Goal: Submit feedback/report problem

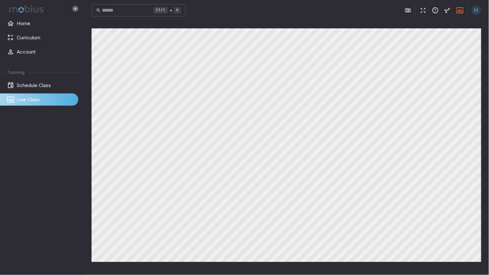
click at [438, 9] on icon "button" at bounding box center [435, 10] width 7 height 7
click at [479, 8] on div "Report an Issue Comments or Notes * Comments or Notes Ctrl+Enter to Submit Subm…" at bounding box center [432, 78] width 103 height 147
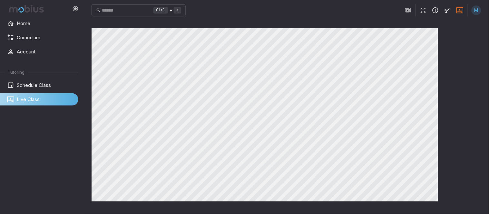
click at [453, 75] on div "Canvas actions 100 % Exit zen mode" at bounding box center [287, 117] width 390 height 178
click at [475, 52] on div "Canvas actions 100 % Exit zen mode" at bounding box center [287, 117] width 390 height 178
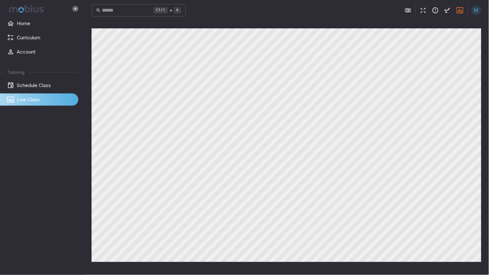
click at [308, 27] on main "Canvas actions 100 % Exit zen mode" at bounding box center [286, 148] width 405 height 254
drag, startPoint x: 308, startPoint y: 27, endPoint x: 315, endPoint y: 27, distance: 6.4
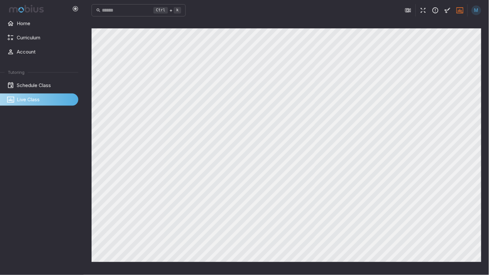
click at [308, 27] on main "Canvas actions 100 % Exit zen mode" at bounding box center [286, 148] width 405 height 254
click at [309, 27] on main "Canvas actions 100 % Exit zen mode" at bounding box center [286, 148] width 405 height 254
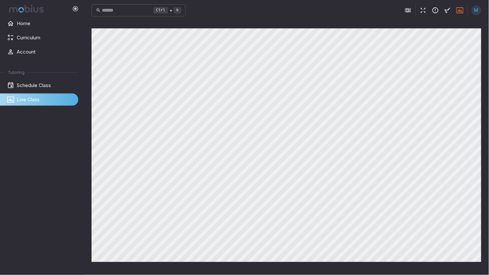
click at [309, 27] on main "Canvas actions 100 % Exit zen mode" at bounding box center [286, 148] width 405 height 254
click at [311, 27] on main "Canvas actions 100 % Exit zen mode" at bounding box center [286, 148] width 405 height 254
click at [312, 27] on main "Canvas actions 100 % Exit zen mode" at bounding box center [286, 148] width 405 height 254
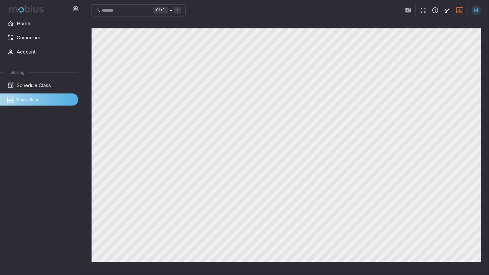
click at [312, 27] on main "Canvas actions 100 % Exit zen mode" at bounding box center [286, 148] width 405 height 254
click at [313, 27] on main "Canvas actions 100 % Exit zen mode" at bounding box center [286, 148] width 405 height 254
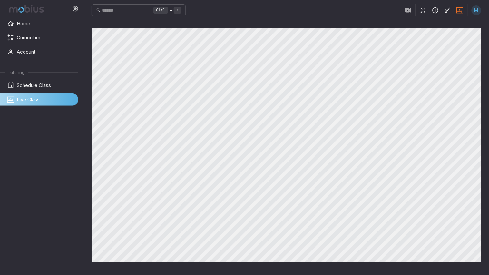
click at [314, 27] on main "Canvas actions 100 % Exit zen mode" at bounding box center [286, 148] width 405 height 254
click at [315, 27] on main "Canvas actions 100 % Exit zen mode" at bounding box center [286, 148] width 405 height 254
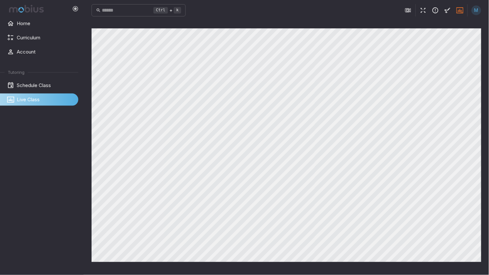
click at [315, 29] on main "Canvas actions 100 % Exit zen mode" at bounding box center [286, 148] width 405 height 254
